Goal: Task Accomplishment & Management: Use online tool/utility

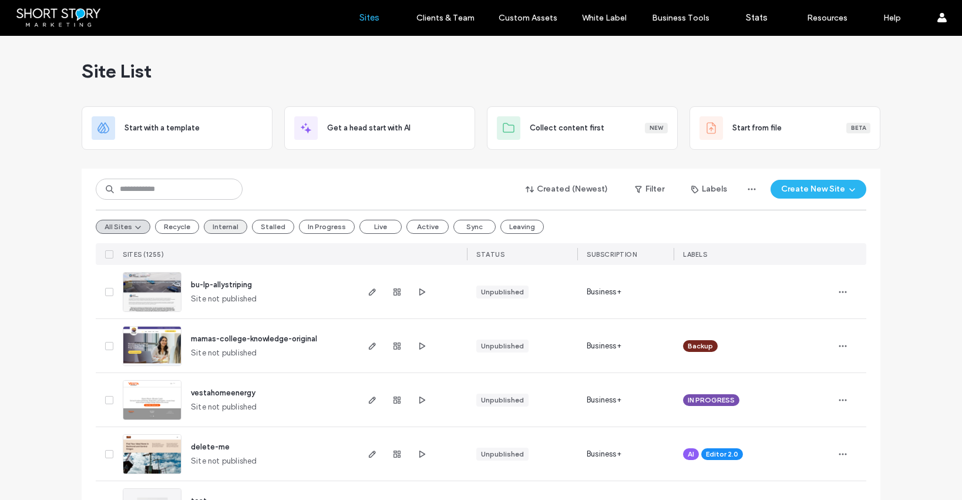
click at [216, 222] on button "Internal" at bounding box center [225, 227] width 43 height 14
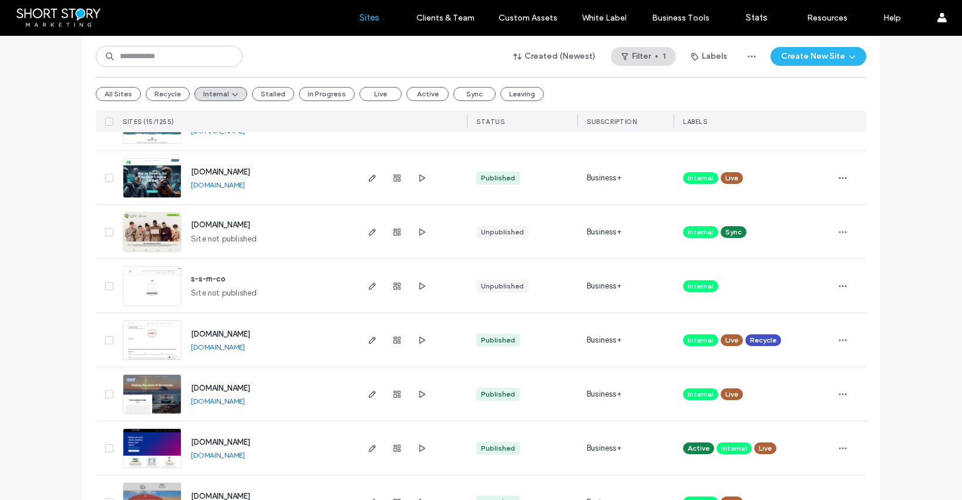
scroll to position [439, 0]
click at [42, 247] on div "Site List Start with a template Get a head start with AI Collect content first …" at bounding box center [481, 123] width 962 height 1053
click at [213, 335] on span "[DOMAIN_NAME]" at bounding box center [220, 333] width 59 height 9
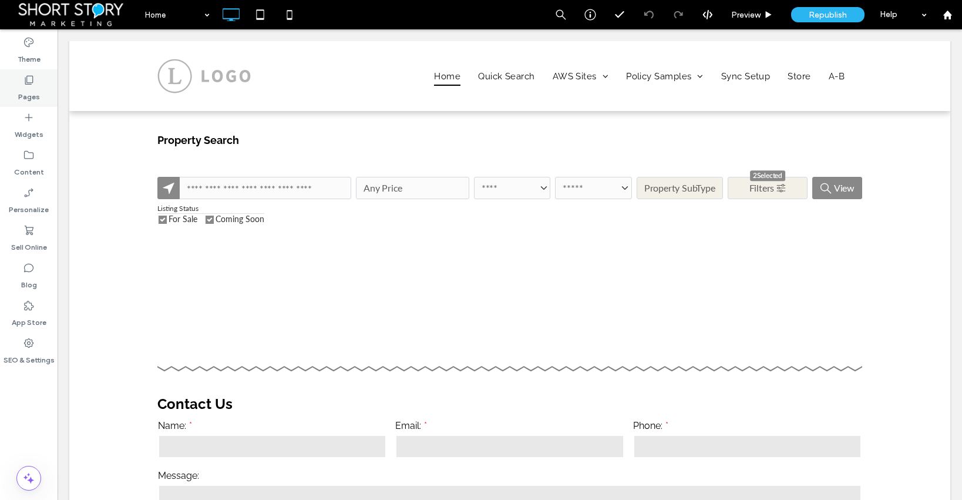
click at [27, 79] on icon at bounding box center [29, 80] width 12 height 12
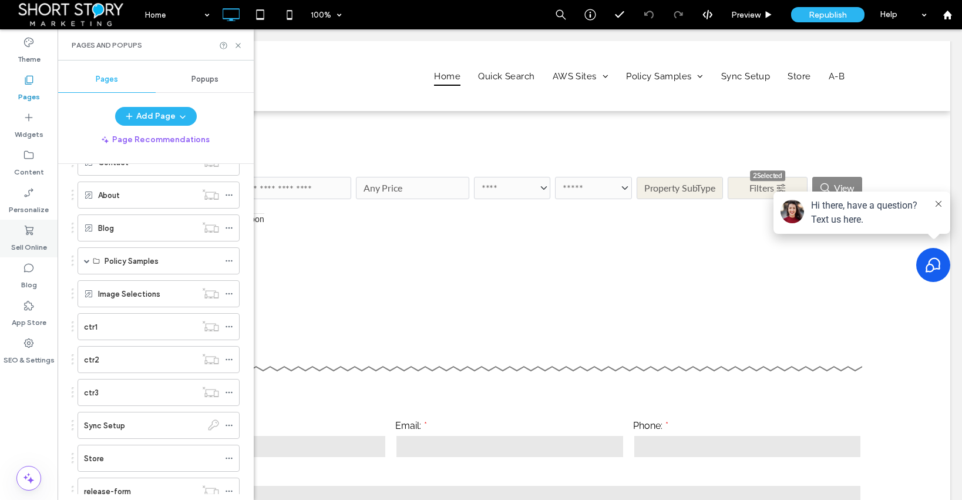
scroll to position [310, 0]
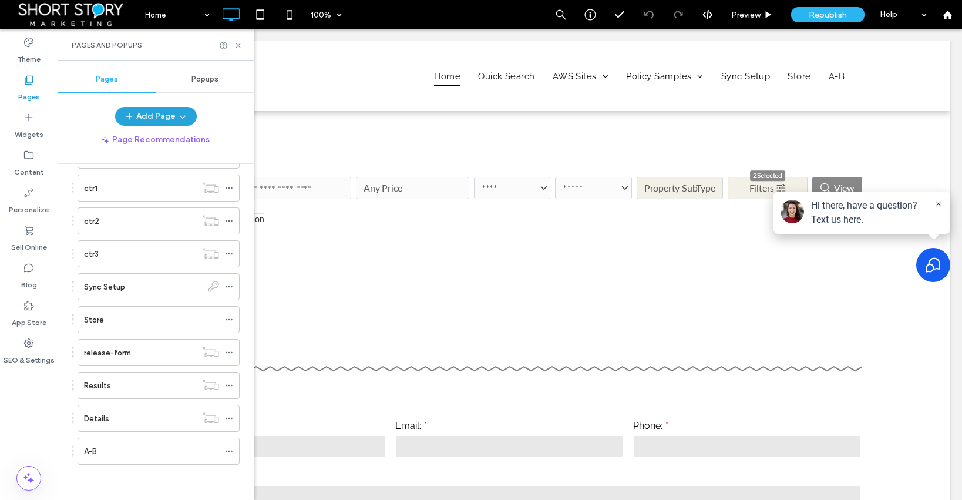
click at [151, 114] on button "Add Page" at bounding box center [156, 116] width 82 height 19
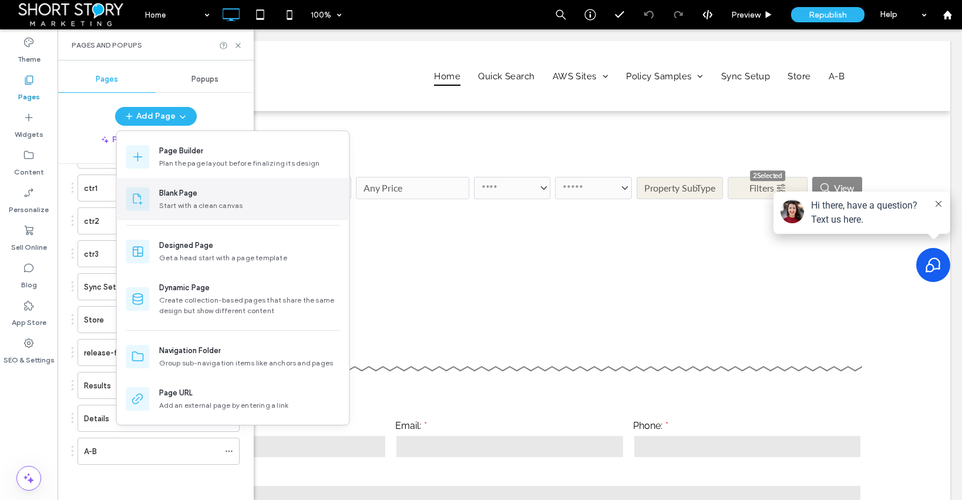
click at [176, 193] on div "Blank Page" at bounding box center [178, 193] width 38 height 12
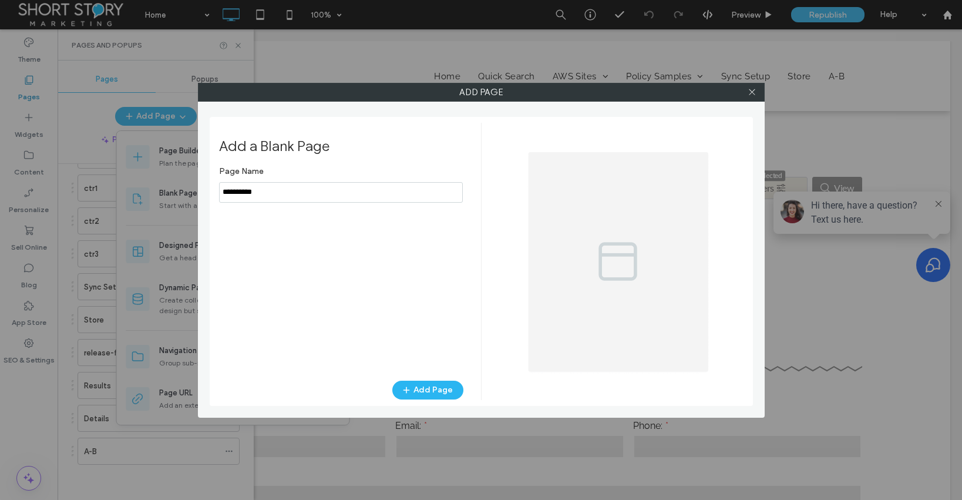
drag, startPoint x: 252, startPoint y: 189, endPoint x: 214, endPoint y: 186, distance: 38.3
click at [213, 186] on div "Add a Blank Page Page Name Add Page" at bounding box center [481, 261] width 543 height 289
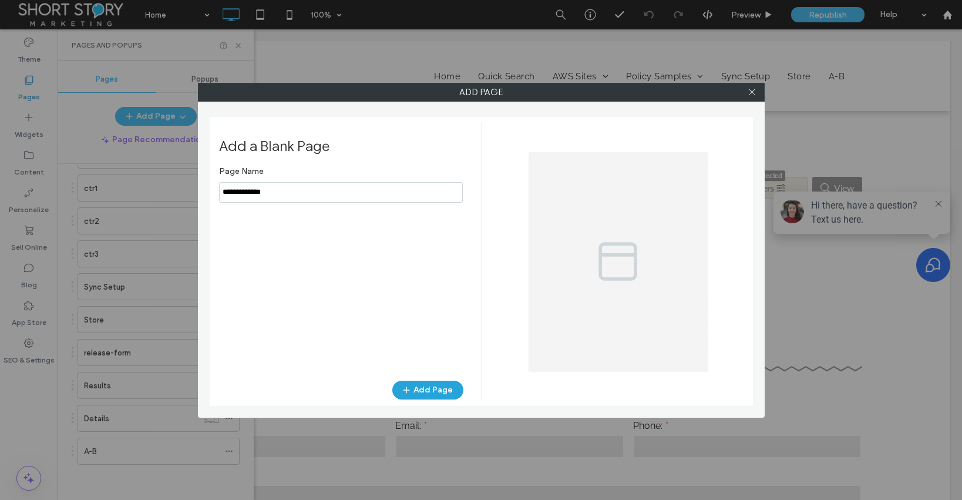
type input "**********"
click at [416, 387] on button "Add Page" at bounding box center [427, 389] width 71 height 19
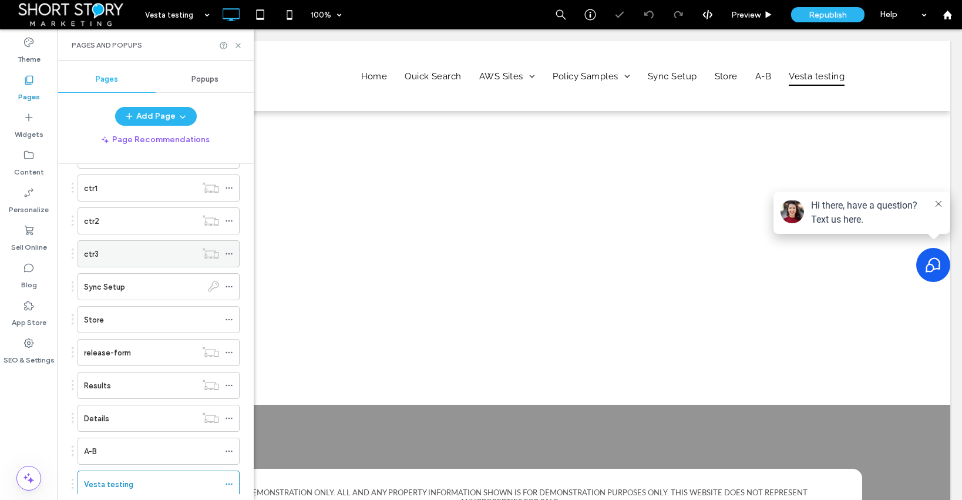
scroll to position [343, 0]
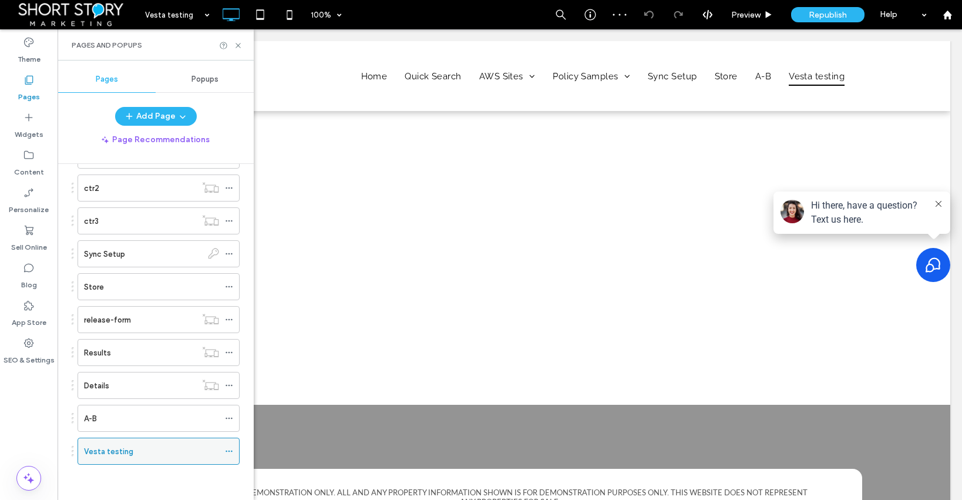
click at [231, 451] on icon at bounding box center [229, 451] width 8 height 8
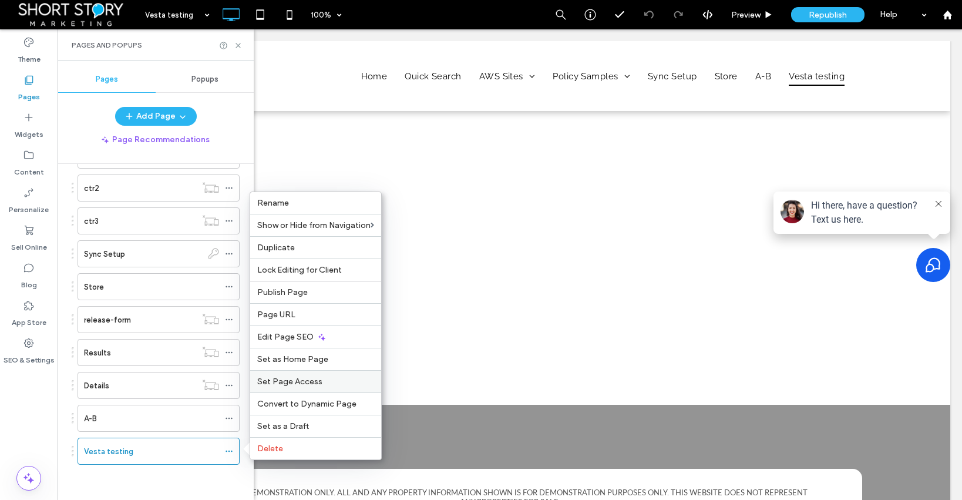
click at [295, 380] on span "Set Page Access" at bounding box center [289, 381] width 65 height 10
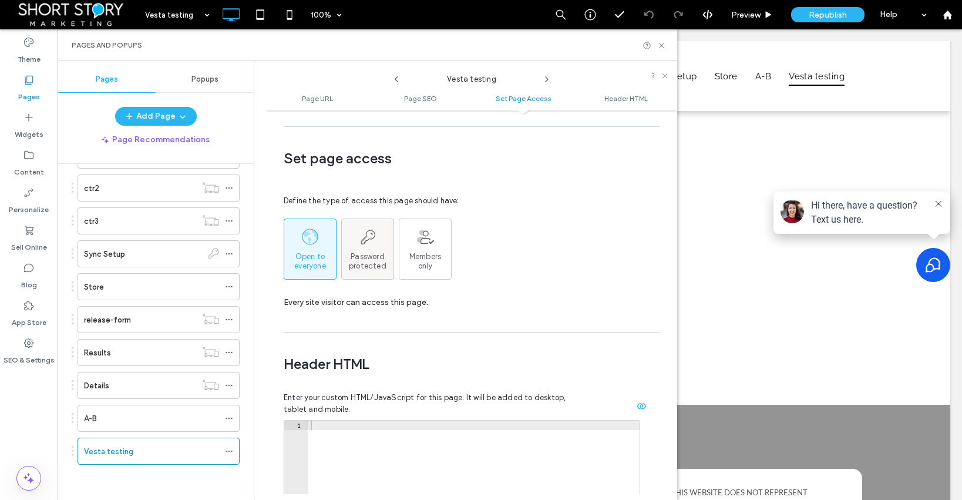
scroll to position [883, 0]
click at [376, 228] on div "Password protected" at bounding box center [368, 249] width 52 height 43
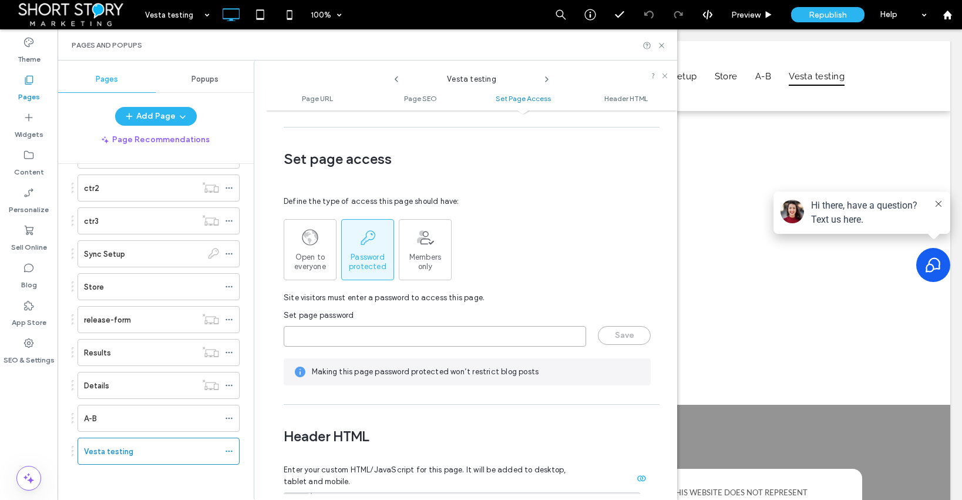
click at [328, 326] on input "page-password" at bounding box center [435, 336] width 302 height 21
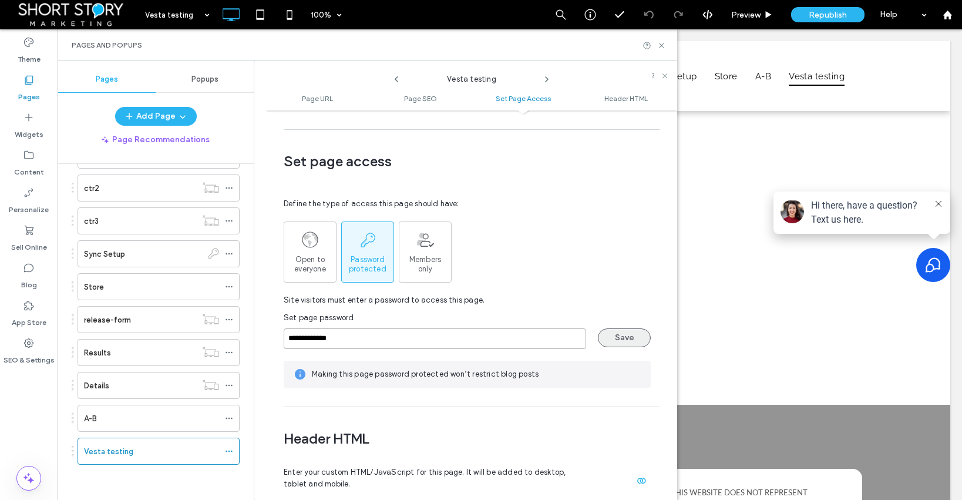
type input "**********"
click at [629, 328] on button "Save" at bounding box center [624, 337] width 53 height 19
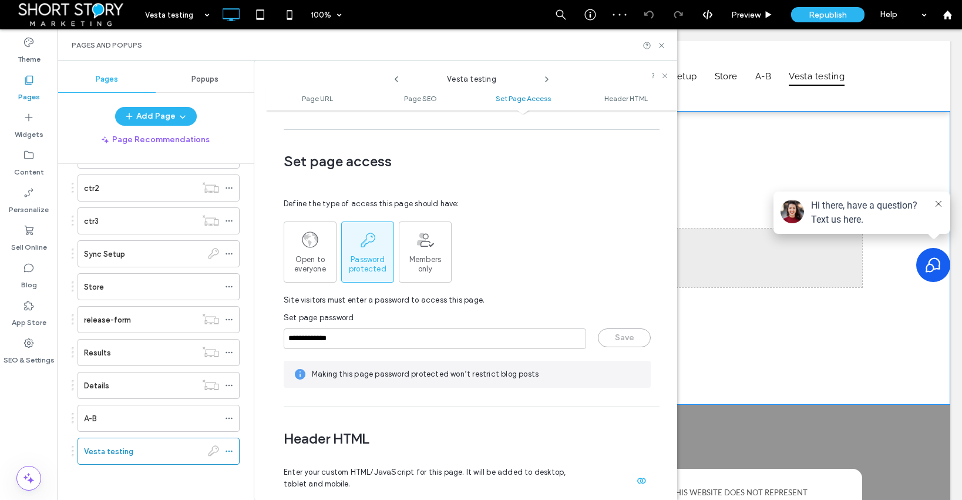
click at [933, 200] on button at bounding box center [937, 204] width 9 height 12
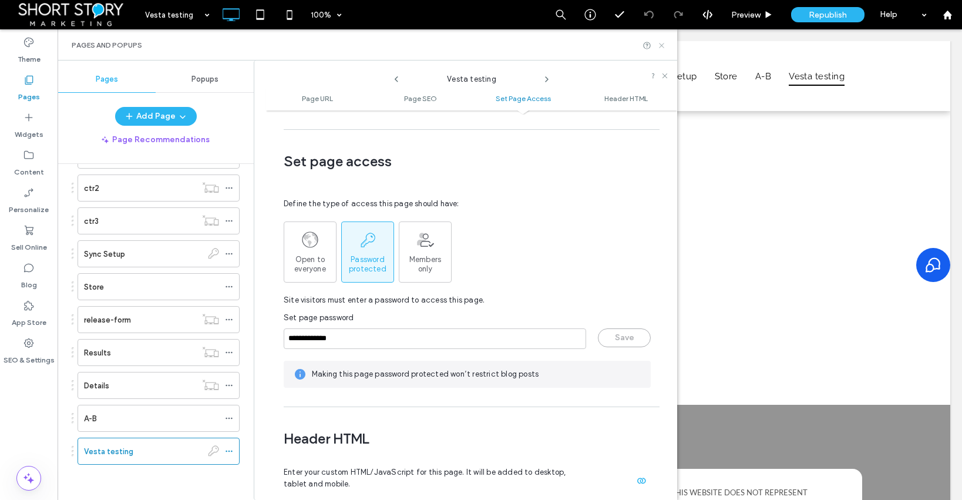
drag, startPoint x: 661, startPoint y: 45, endPoint x: 603, endPoint y: 15, distance: 64.6
click at [661, 45] on use at bounding box center [661, 45] width 5 height 5
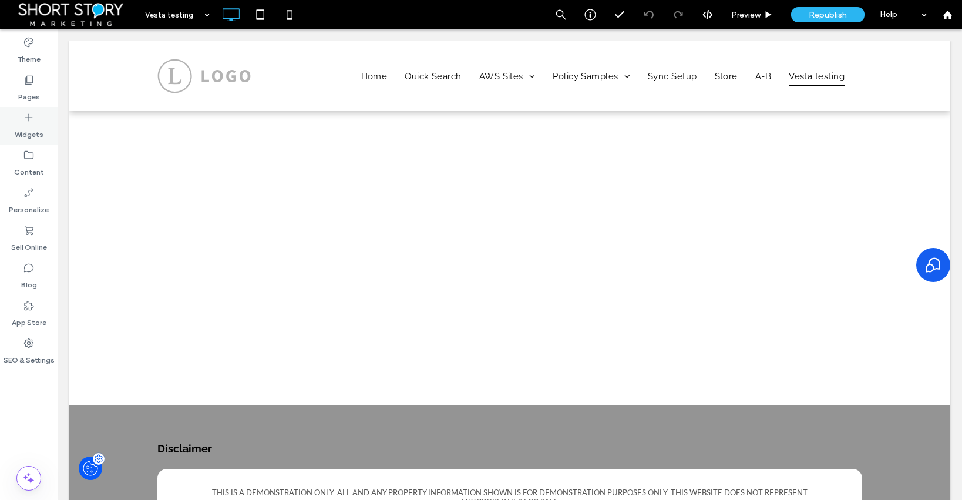
drag, startPoint x: 33, startPoint y: 86, endPoint x: 32, endPoint y: 118, distance: 31.7
click at [33, 86] on label "Pages" at bounding box center [29, 94] width 22 height 16
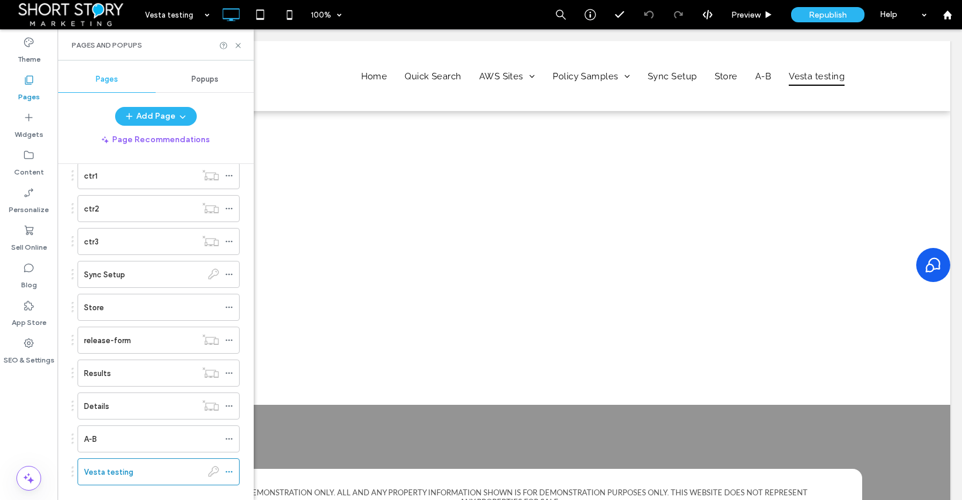
scroll to position [343, 0]
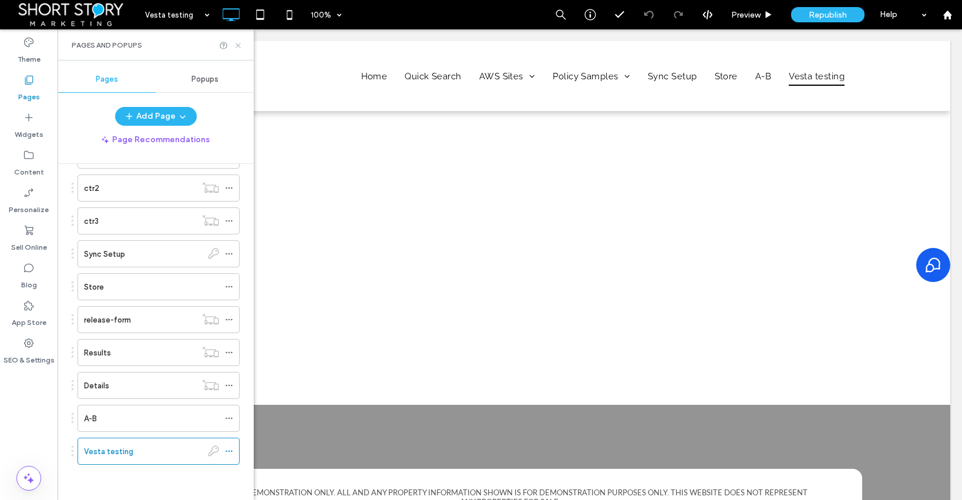
click at [237, 43] on icon at bounding box center [238, 45] width 9 height 9
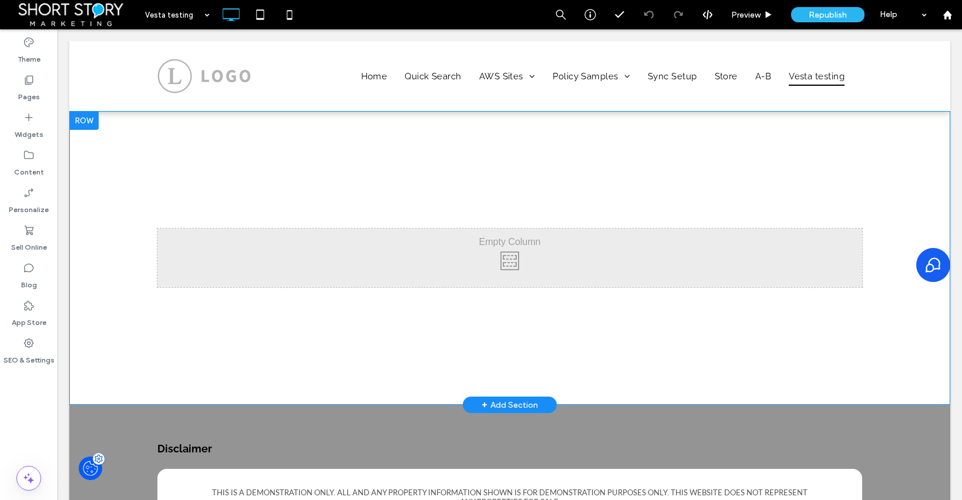
click at [87, 123] on div at bounding box center [83, 120] width 29 height 19
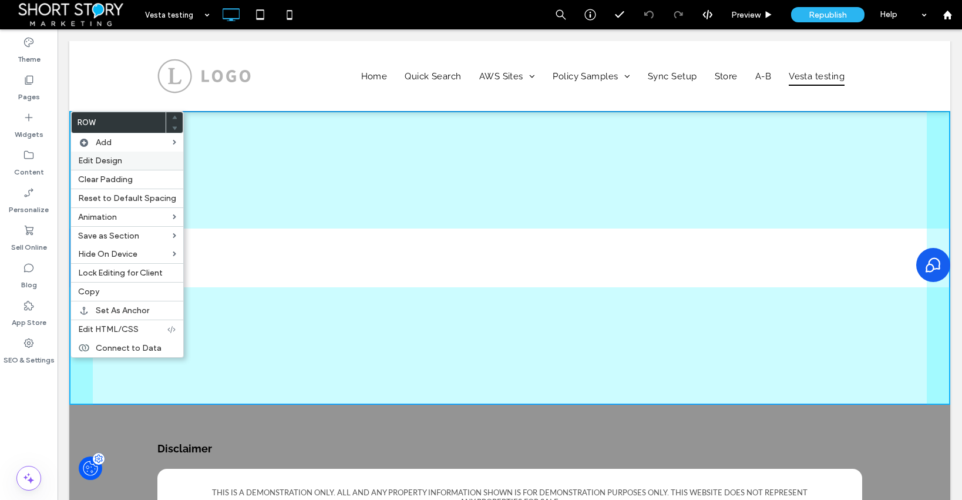
drag, startPoint x: 98, startPoint y: 175, endPoint x: 96, endPoint y: 169, distance: 6.3
click at [98, 174] on div "Clear Padding" at bounding box center [127, 179] width 112 height 19
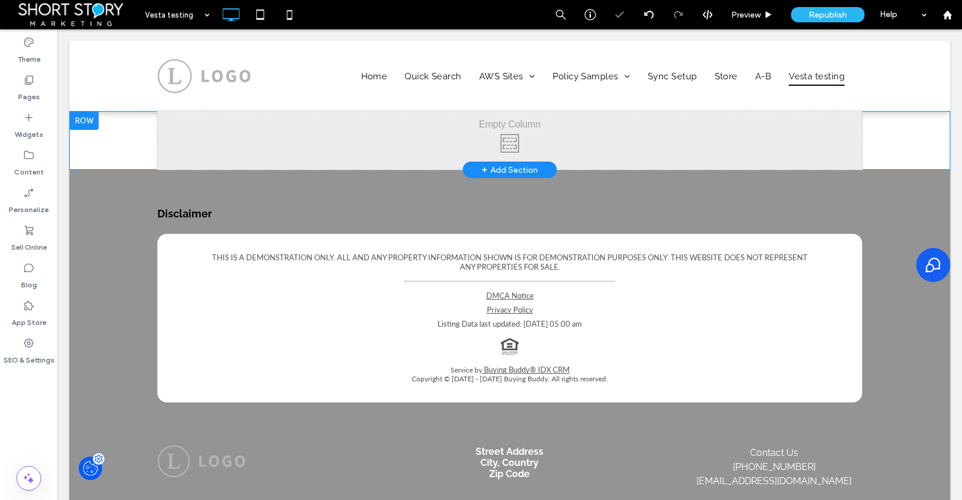
scroll to position [1, 0]
click at [501, 166] on div "+ Add Section" at bounding box center [509, 169] width 56 height 13
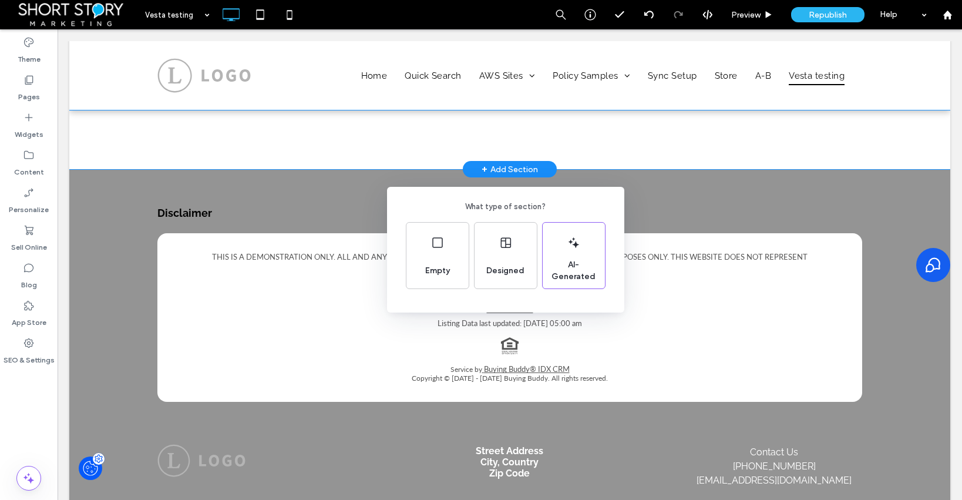
drag, startPoint x: 88, startPoint y: 120, endPoint x: 31, endPoint y: 91, distance: 64.1
click at [88, 120] on div "What type of section? Empty Designed AI-Generated" at bounding box center [481, 278] width 962 height 557
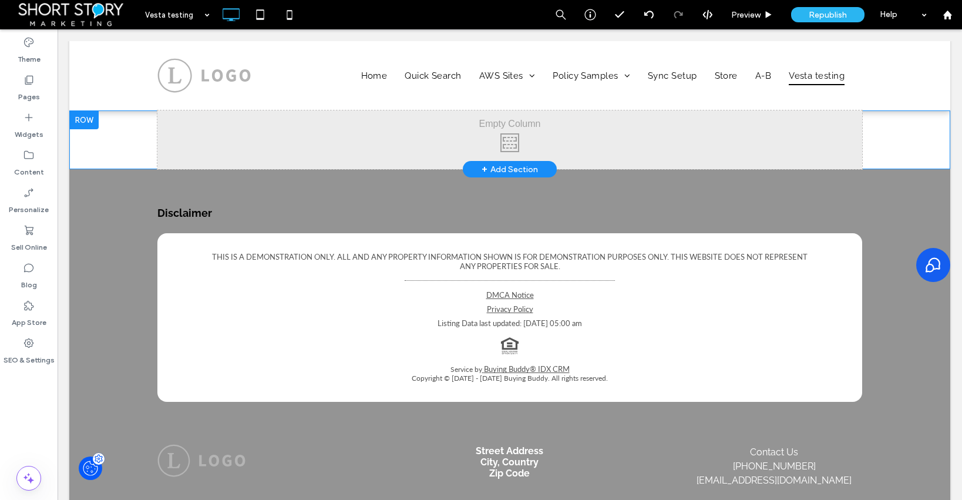
click at [90, 120] on div at bounding box center [83, 119] width 29 height 19
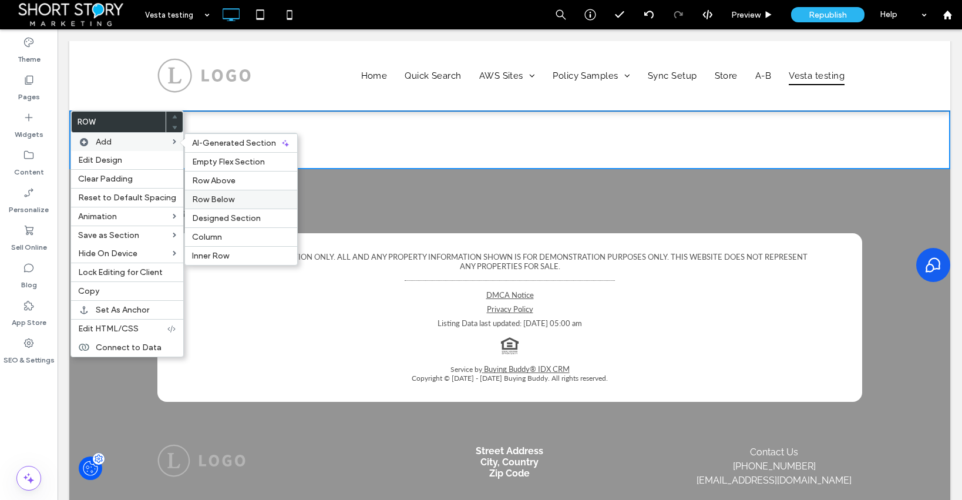
click at [214, 197] on span "Row Below" at bounding box center [213, 199] width 42 height 10
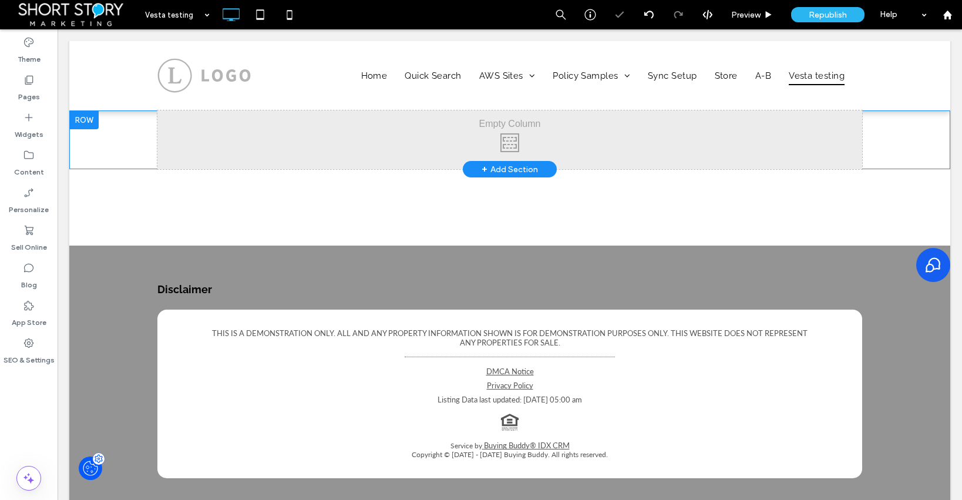
click at [82, 119] on div at bounding box center [83, 119] width 29 height 19
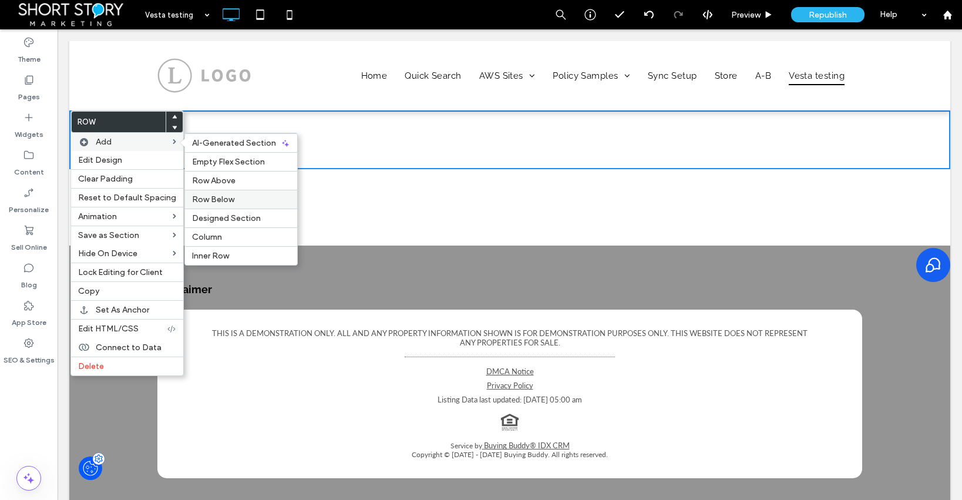
click at [213, 197] on span "Row Below" at bounding box center [213, 199] width 42 height 10
